Goal: Task Accomplishment & Management: Manage account settings

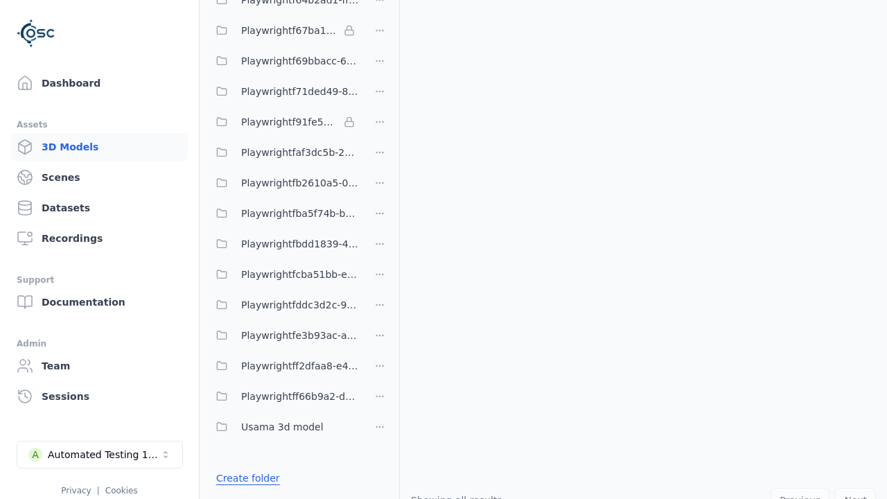
click at [245, 478] on link "Create folder" at bounding box center [248, 478] width 64 height 14
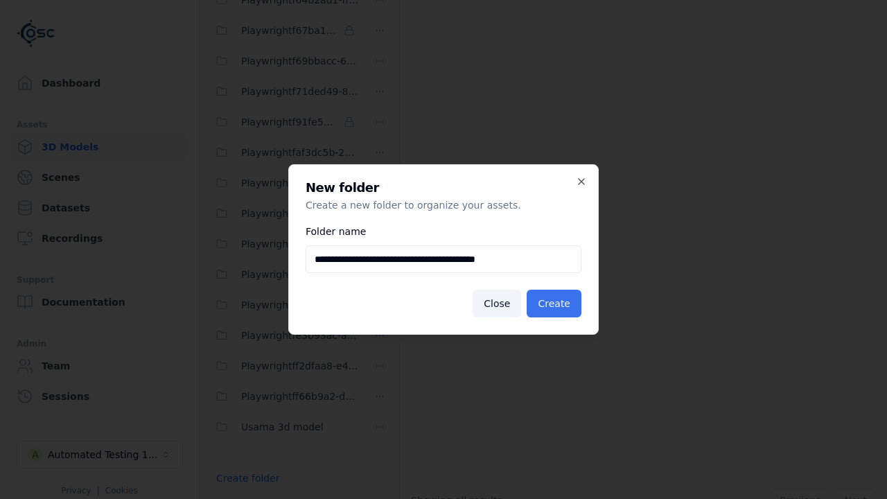
type input "**********"
click at [556, 303] on button "Create" at bounding box center [554, 304] width 55 height 28
